Goal: Check status: Check status

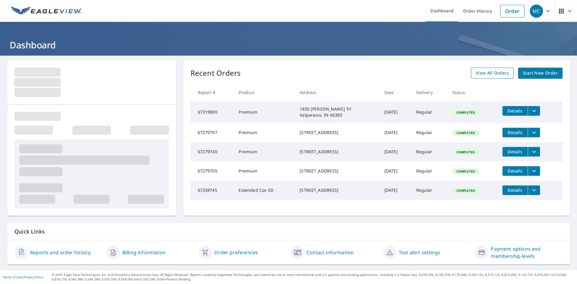
click at [486, 71] on span "View All Orders" at bounding box center [492, 73] width 33 height 8
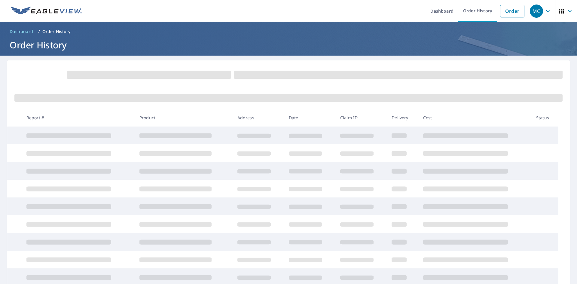
drag, startPoint x: 0, startPoint y: 0, endPoint x: 159, endPoint y: 109, distance: 192.9
click at [159, 109] on th "Product" at bounding box center [184, 118] width 98 height 18
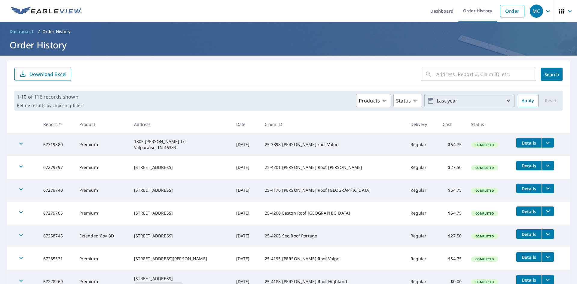
click at [441, 100] on p "Last year" at bounding box center [469, 101] width 70 height 11
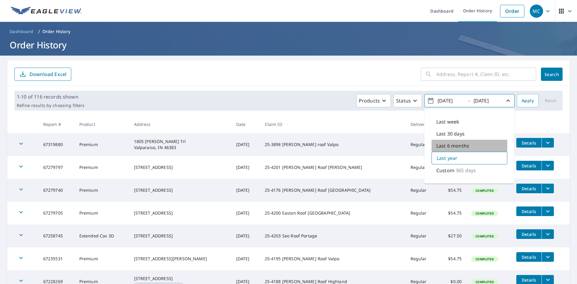
click at [441, 147] on p "Last 6 months" at bounding box center [452, 145] width 33 height 7
type input "2025/03/08"
click at [321, 98] on div "Products Status 2025/03/08 - 2025/09/08 Last week Last 30 days Last 6 months La…" at bounding box center [301, 100] width 428 height 13
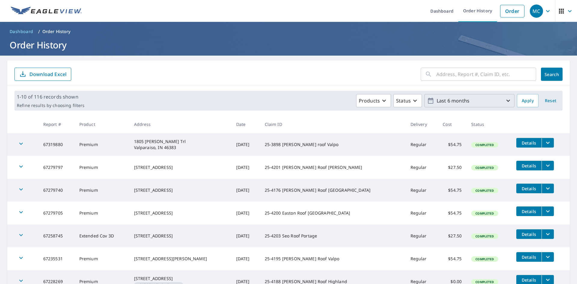
click at [461, 97] on p "Last 6 months" at bounding box center [469, 101] width 70 height 11
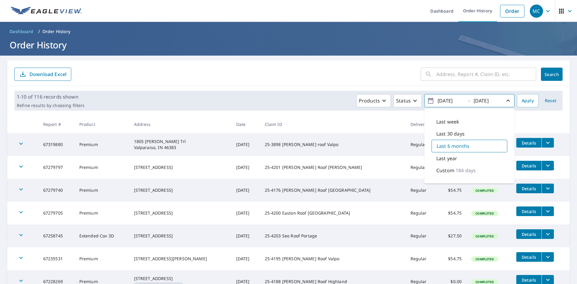
click at [438, 173] on p "Custom" at bounding box center [445, 170] width 18 height 7
click at [505, 101] on icon "button" at bounding box center [508, 100] width 7 height 7
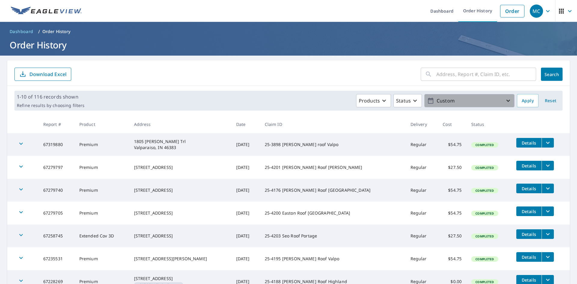
click at [481, 101] on p "Custom" at bounding box center [469, 101] width 70 height 11
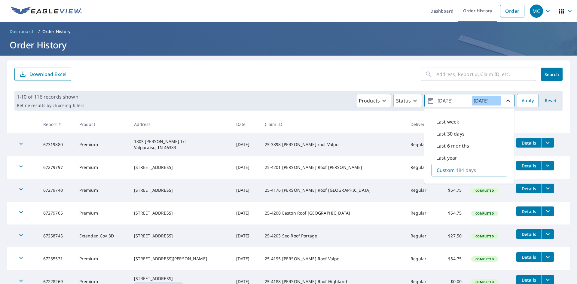
click at [481, 103] on input "2025/09/08" at bounding box center [486, 101] width 29 height 10
drag, startPoint x: 494, startPoint y: 100, endPoint x: 485, endPoint y: 103, distance: 10.1
click at [485, 103] on input "2025/09/08" at bounding box center [486, 101] width 29 height 10
type input "2025/05/15"
click at [528, 100] on span "Apply" at bounding box center [528, 101] width 12 height 8
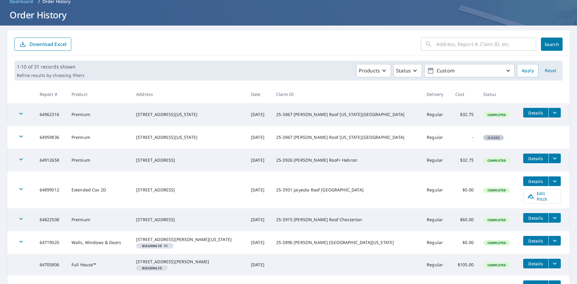
scroll to position [60, 0]
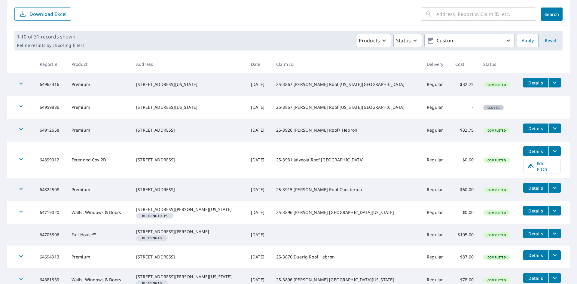
click at [551, 127] on icon "filesDropdownBtn-64912658" at bounding box center [554, 128] width 7 height 7
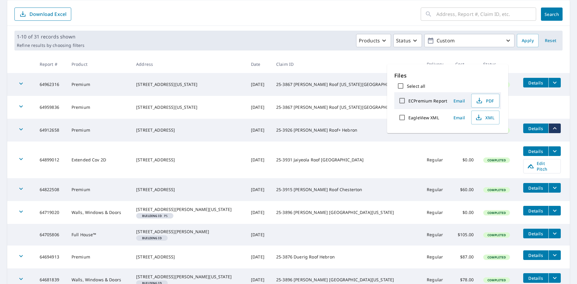
click at [331, 132] on td "25-3926 Briggs Roof+ Hebron" at bounding box center [346, 130] width 151 height 23
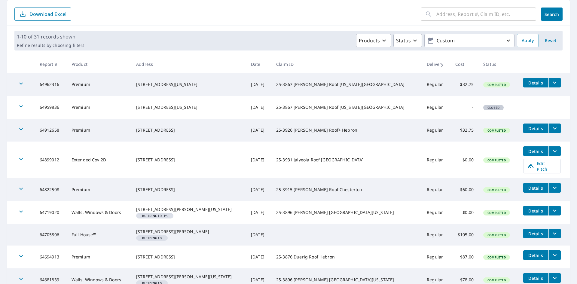
click at [281, 131] on td "25-3926 Briggs Roof+ Hebron" at bounding box center [346, 130] width 151 height 23
click at [102, 129] on td "Premium" at bounding box center [99, 130] width 65 height 23
drag, startPoint x: 83, startPoint y: 130, endPoint x: 106, endPoint y: 129, distance: 22.9
click at [106, 129] on td "Premium" at bounding box center [99, 130] width 65 height 23
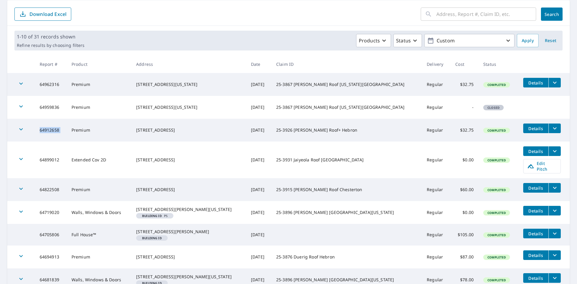
drag, startPoint x: 44, startPoint y: 130, endPoint x: 81, endPoint y: 132, distance: 37.9
click at [81, 132] on tr "64912658 Premium 8904 E 173rd Ave Hebron, IN 46341 Apr 28, 2025 25-3926 Briggs …" at bounding box center [288, 130] width 563 height 23
